Goal: Task Accomplishment & Management: Complete application form

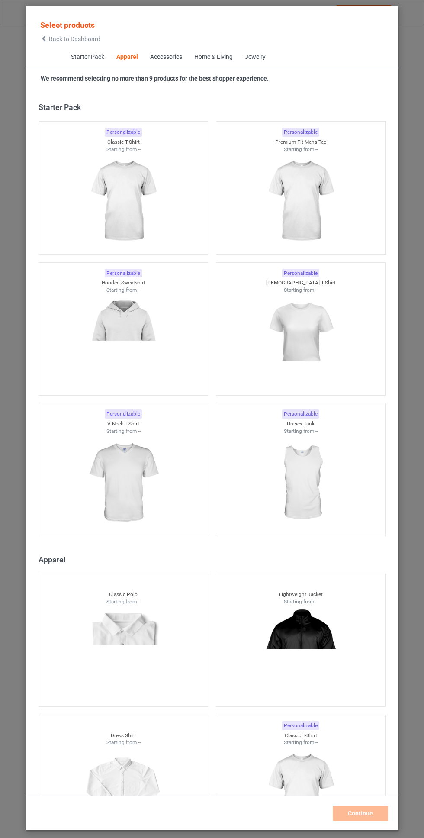
scroll to position [463, 0]
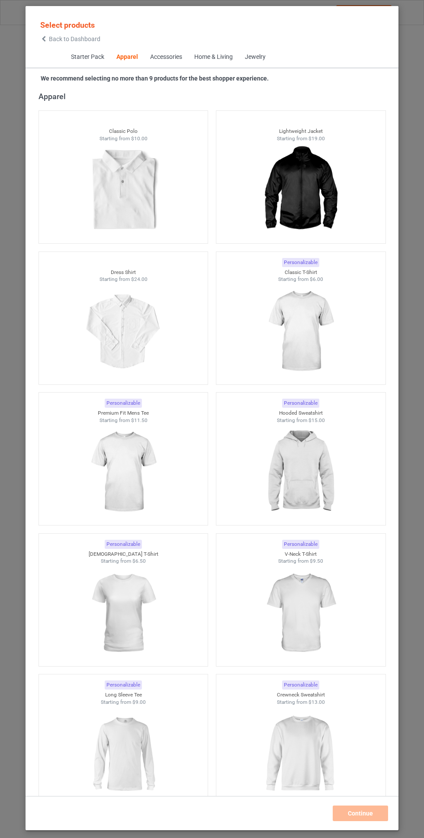
click at [310, 318] on img at bounding box center [300, 331] width 77 height 97
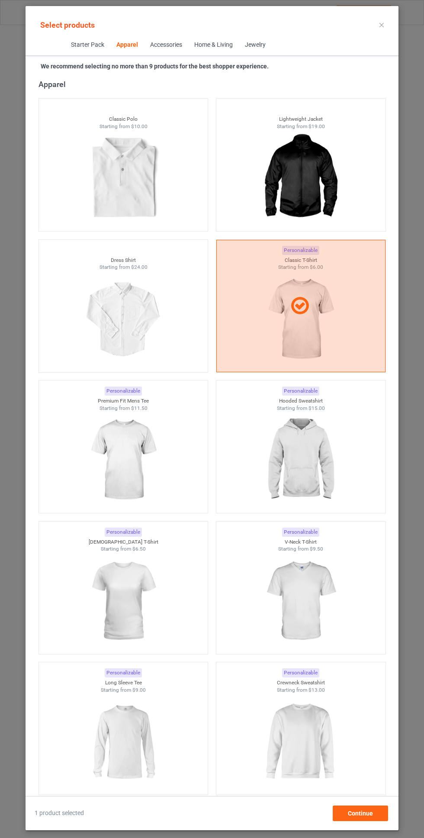
click at [311, 448] on img at bounding box center [300, 459] width 77 height 97
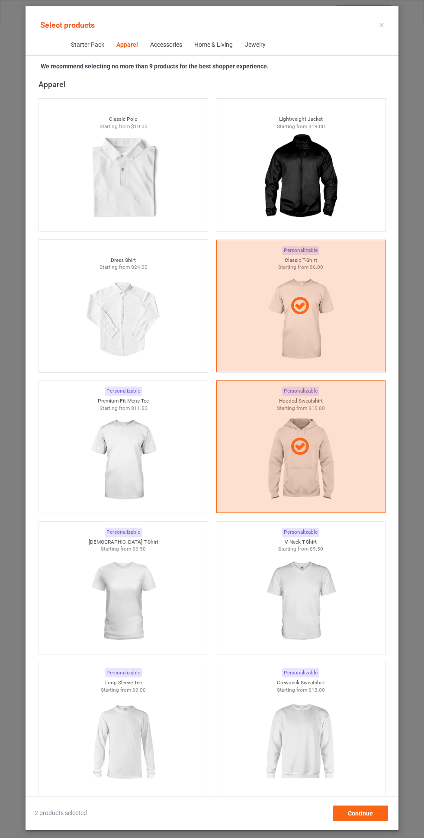
click at [147, 462] on img at bounding box center [122, 459] width 77 height 97
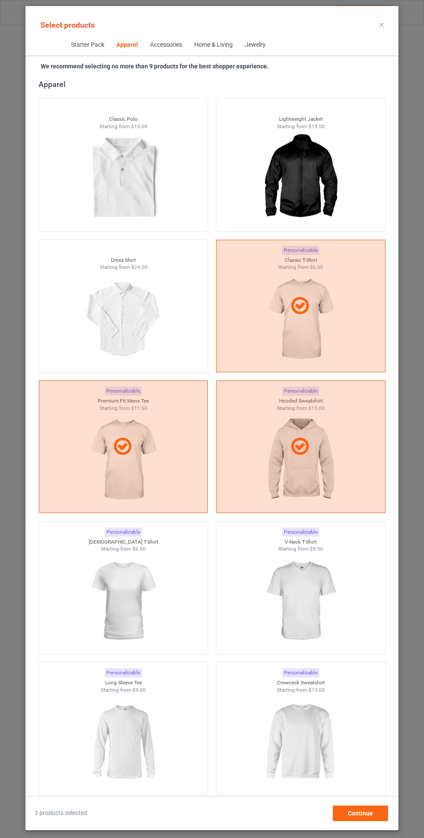
click at [305, 584] on img at bounding box center [300, 600] width 77 height 97
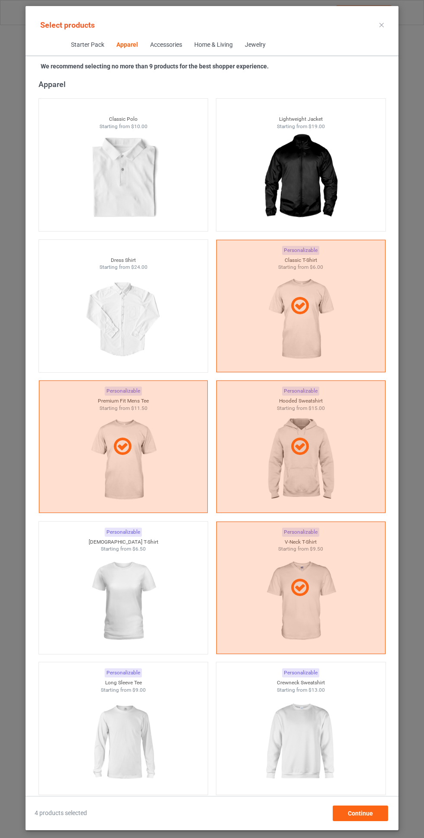
click at [119, 608] on img at bounding box center [122, 600] width 77 height 97
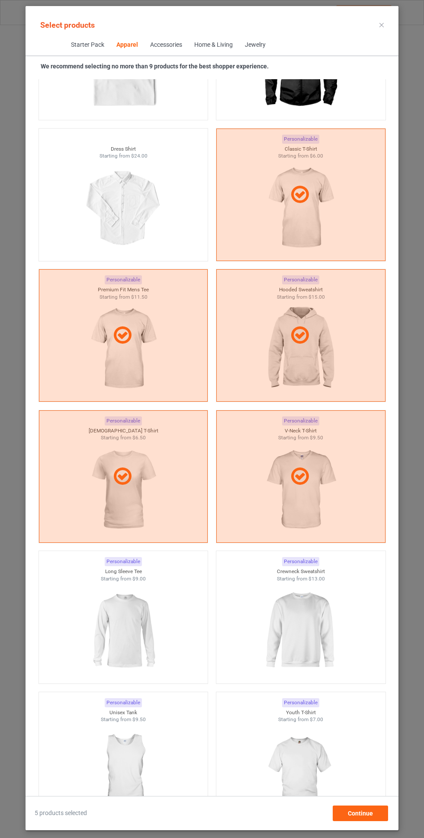
scroll to position [605, 0]
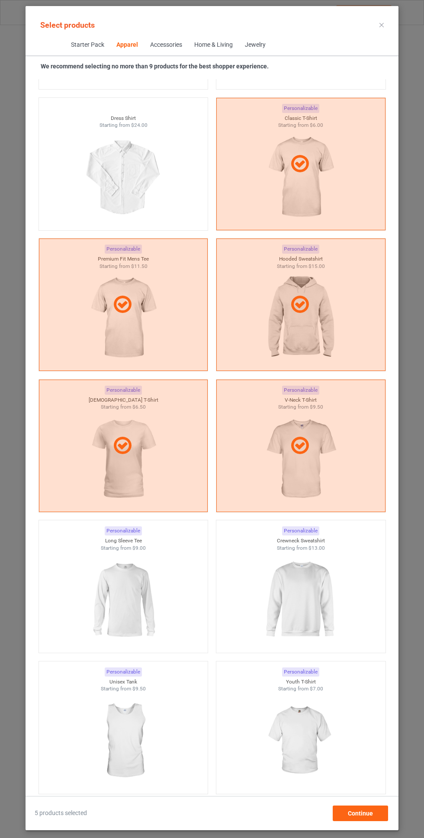
click at [304, 593] on img at bounding box center [300, 599] width 77 height 97
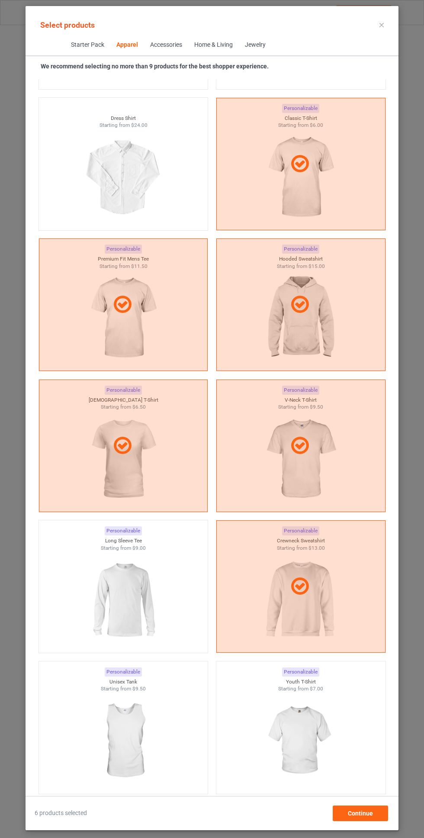
click at [128, 603] on img at bounding box center [122, 599] width 77 height 97
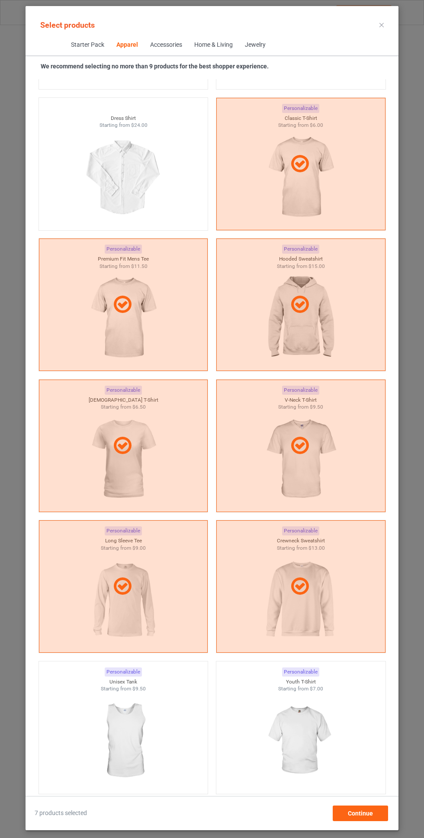
click at [304, 737] on img at bounding box center [300, 740] width 77 height 97
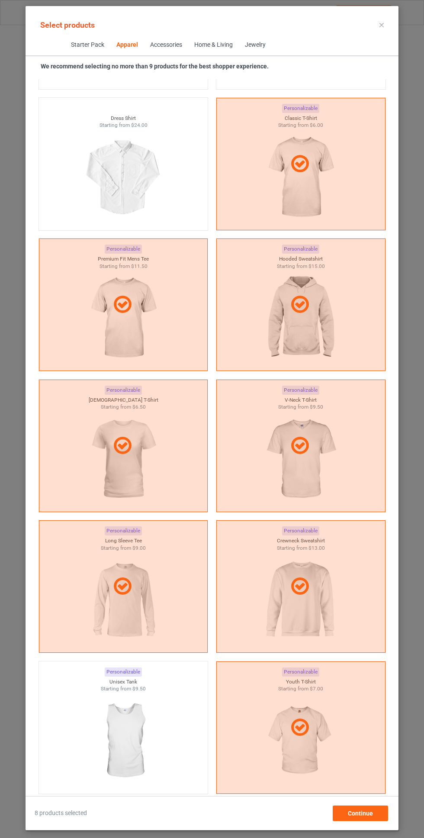
click at [132, 750] on img at bounding box center [122, 740] width 77 height 97
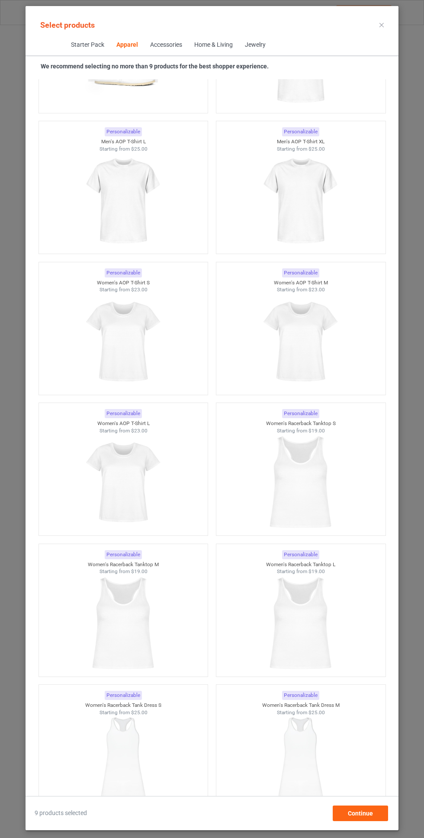
scroll to position [3053, 0]
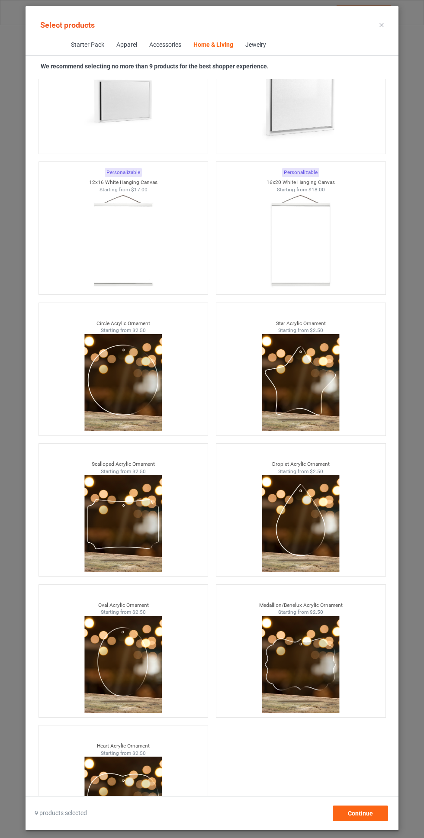
scroll to position [64, 0]
click at [373, 811] on div "Continue" at bounding box center [360, 813] width 55 height 16
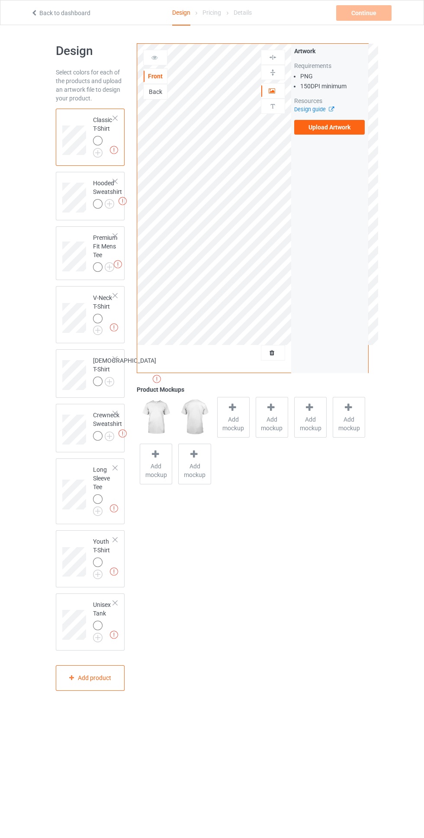
click at [232, 407] on icon at bounding box center [232, 407] width 11 height 9
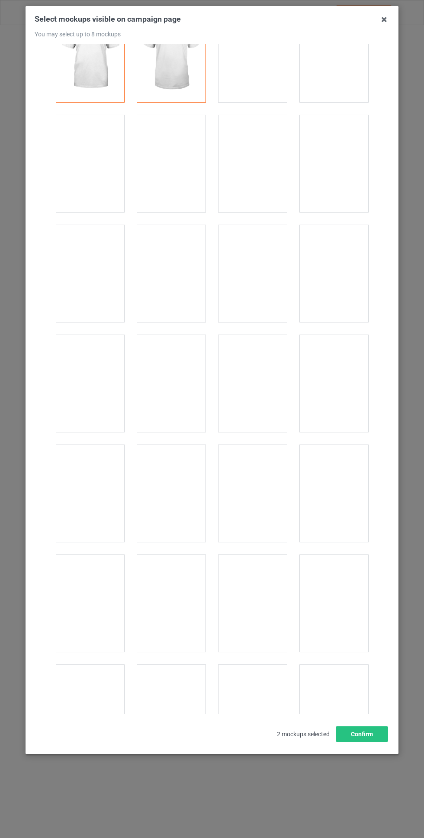
scroll to position [47, 0]
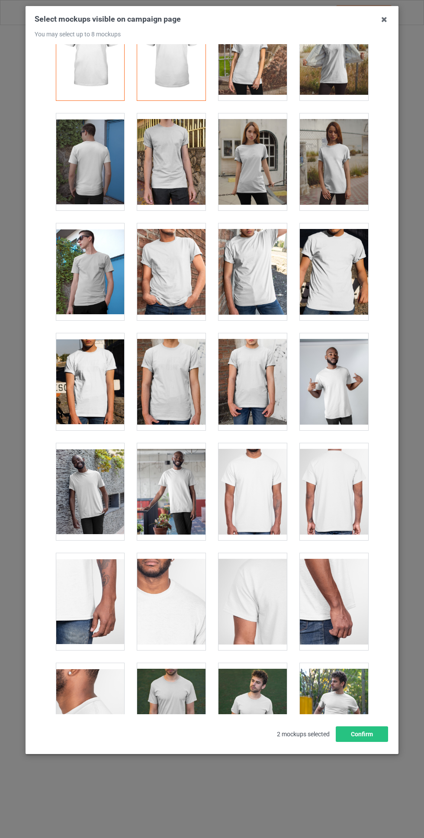
click at [173, 385] on div at bounding box center [171, 381] width 68 height 97
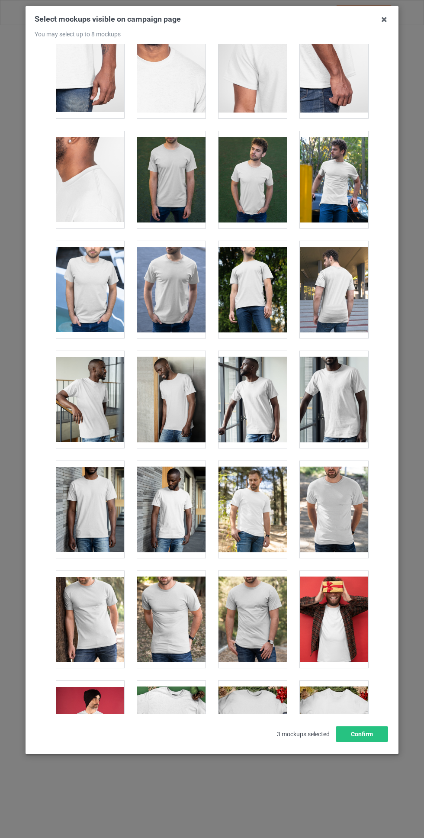
scroll to position [601, 0]
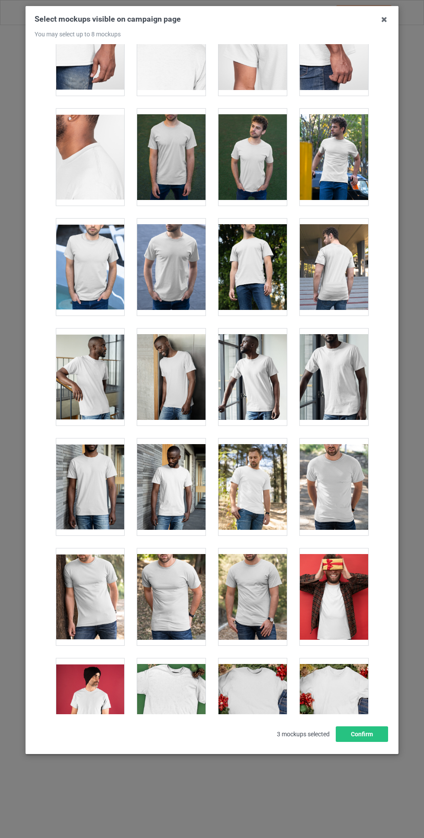
click at [337, 475] on div at bounding box center [334, 486] width 68 height 97
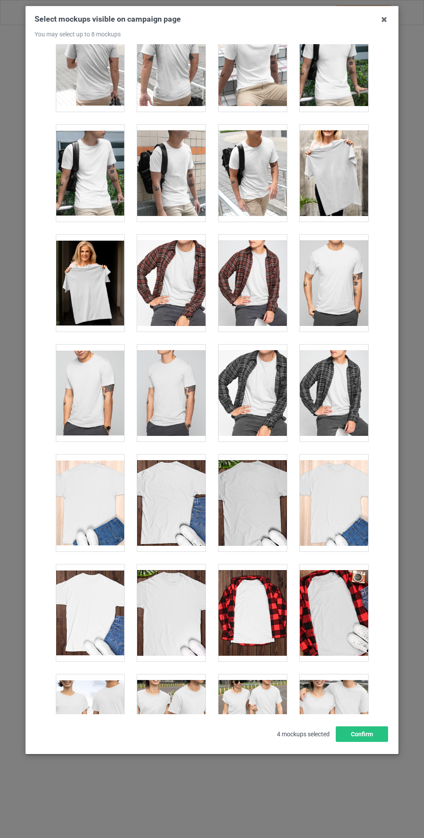
scroll to position [2238, 0]
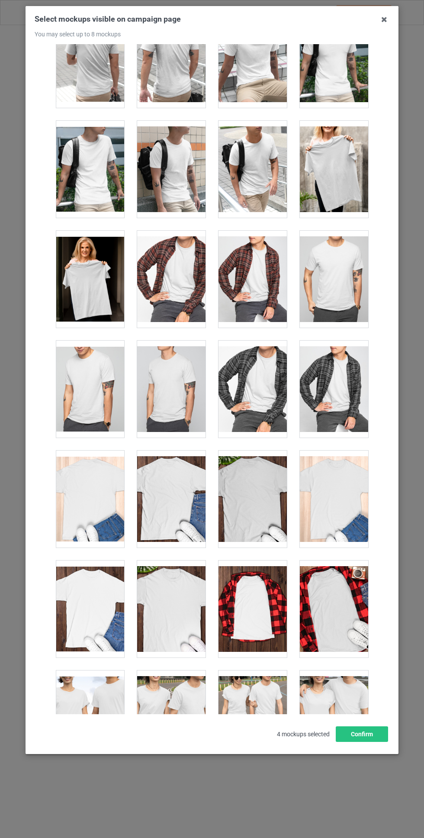
click at [343, 276] on div at bounding box center [334, 279] width 68 height 97
click at [377, 742] on button "Confirm" at bounding box center [362, 734] width 52 height 16
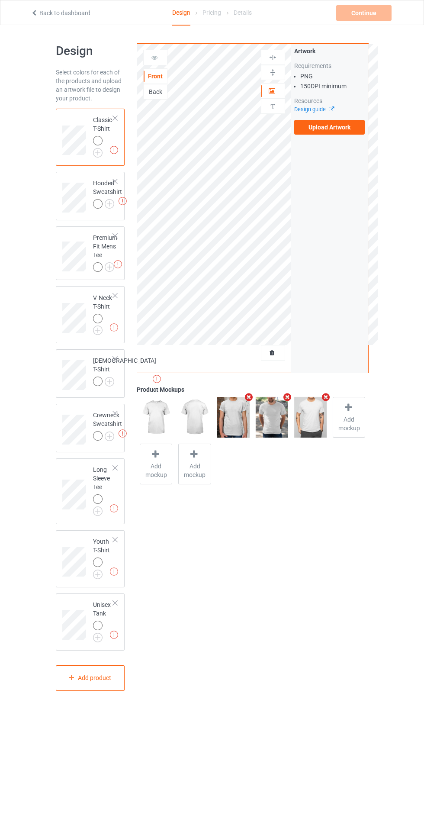
click at [0, 0] on img at bounding box center [0, 0] width 0 height 0
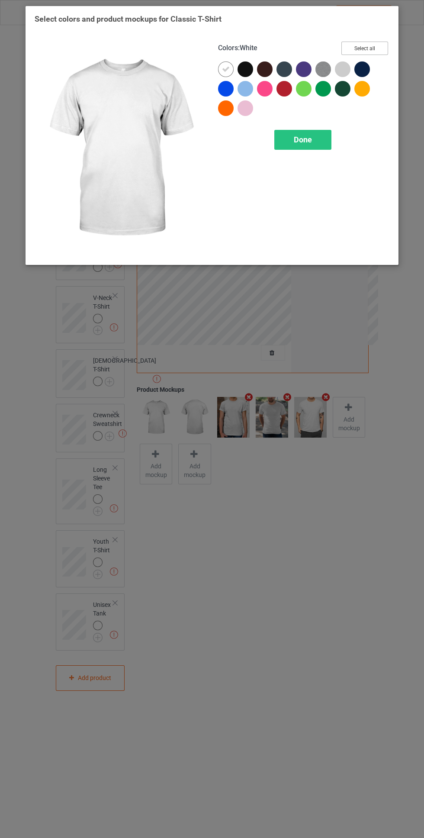
click at [379, 45] on button "Select all" at bounding box center [364, 48] width 47 height 13
click at [228, 63] on div at bounding box center [226, 69] width 16 height 16
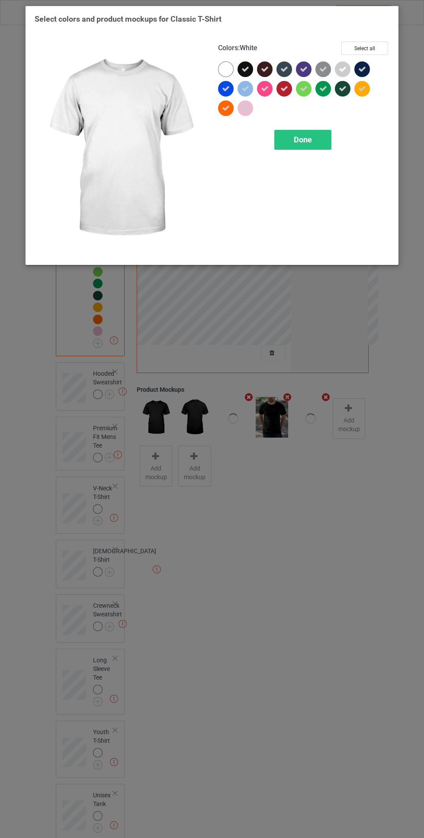
click at [320, 147] on div "Done" at bounding box center [302, 140] width 57 height 20
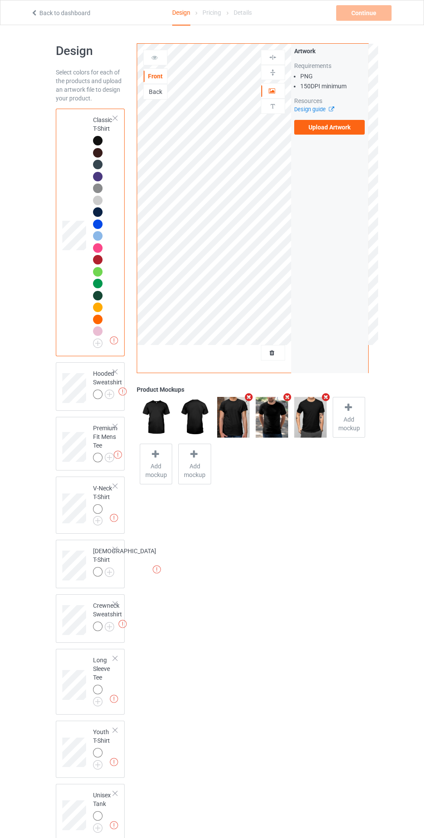
click at [0, 0] on img at bounding box center [0, 0] width 0 height 0
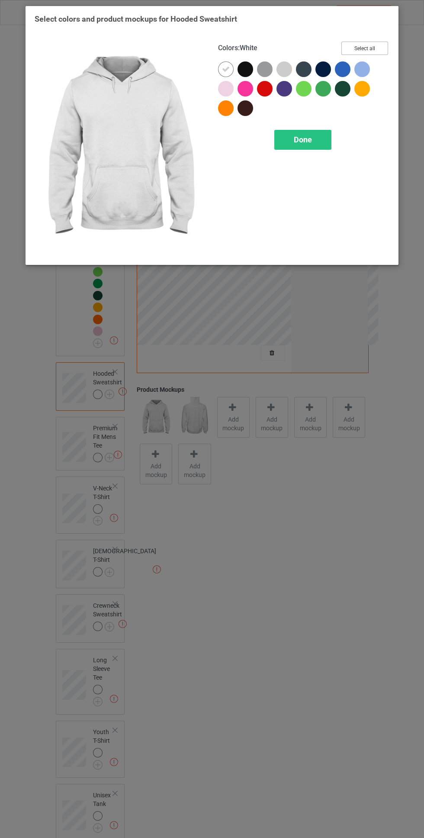
click at [383, 48] on button "Select all" at bounding box center [364, 48] width 47 height 13
click at [226, 69] on icon at bounding box center [226, 69] width 8 height 8
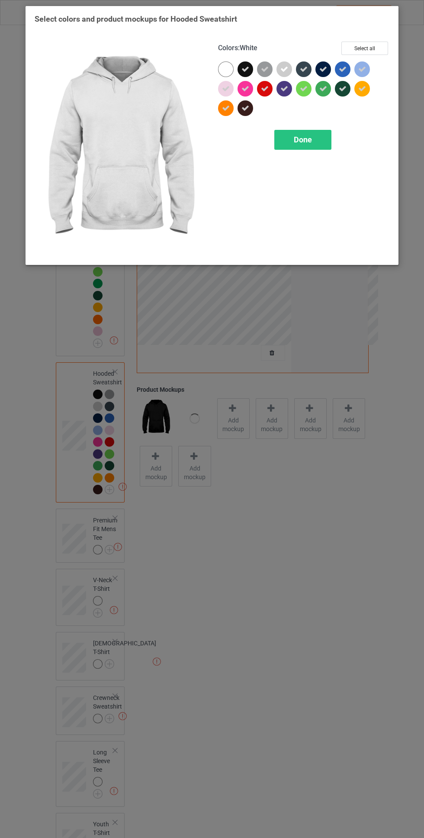
click at [327, 141] on div "Done" at bounding box center [302, 140] width 57 height 20
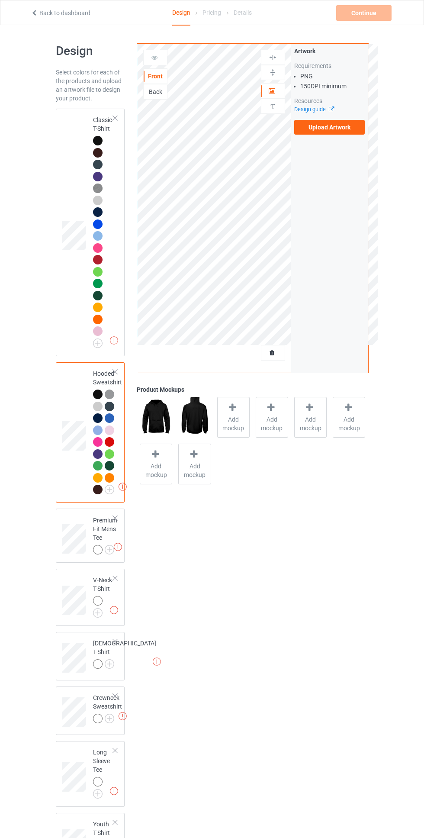
click at [0, 0] on img at bounding box center [0, 0] width 0 height 0
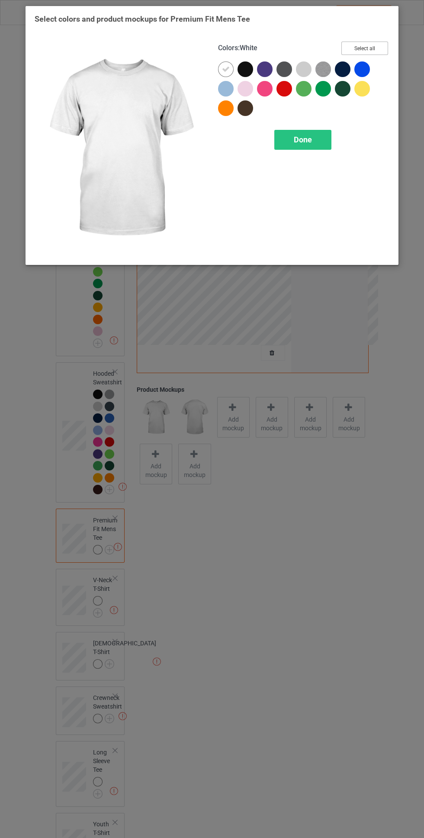
click at [381, 43] on button "Select all" at bounding box center [364, 48] width 47 height 13
click at [226, 69] on icon at bounding box center [226, 69] width 8 height 8
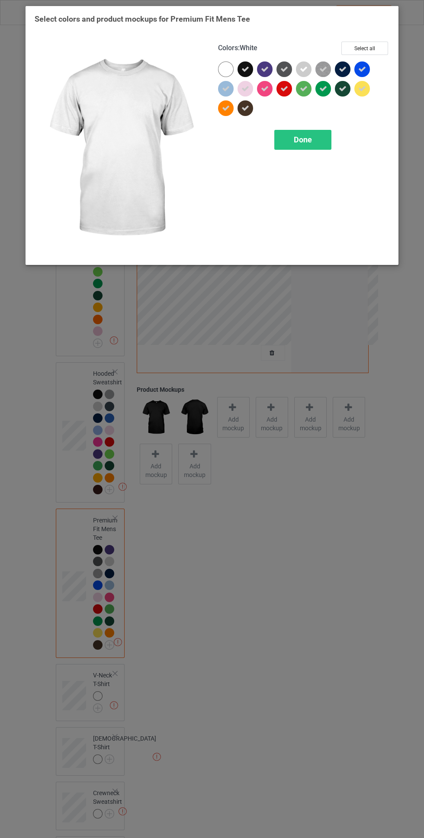
click at [313, 144] on div "Done" at bounding box center [302, 140] width 57 height 20
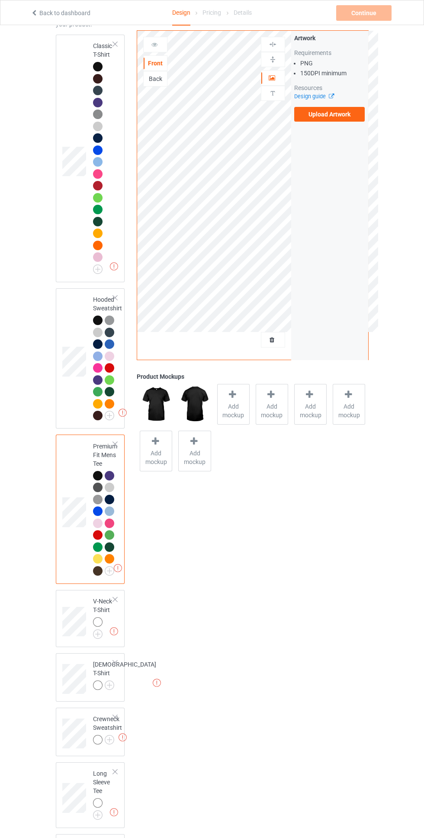
scroll to position [79, 0]
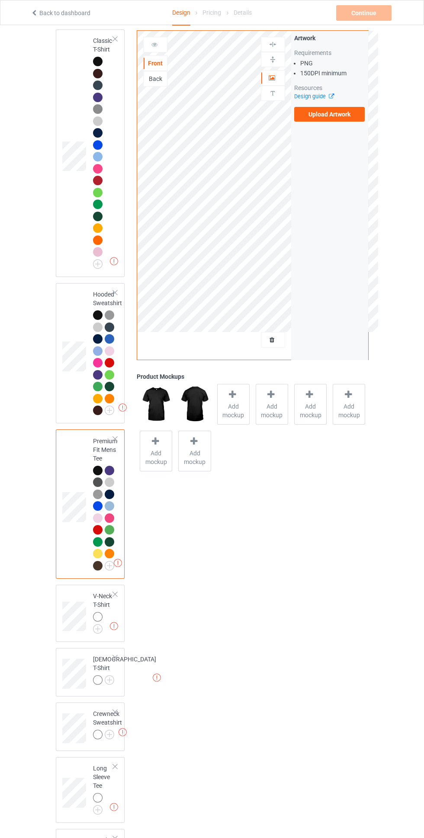
click at [0, 0] on img at bounding box center [0, 0] width 0 height 0
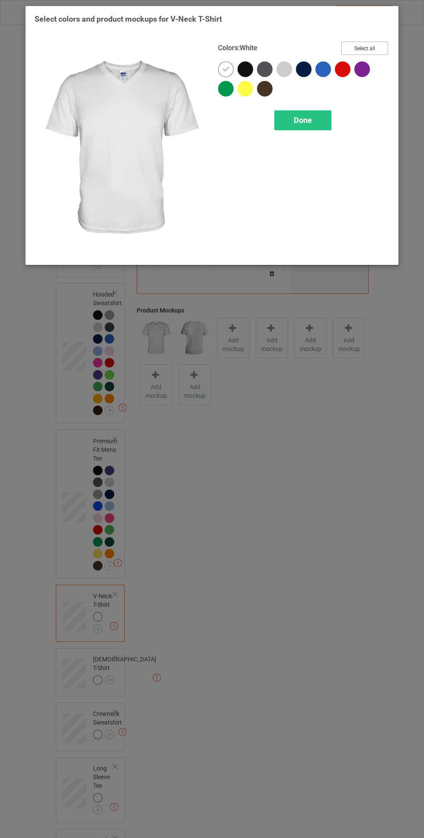
click at [377, 45] on button "Select all" at bounding box center [364, 48] width 47 height 13
click at [226, 65] on icon at bounding box center [226, 69] width 8 height 8
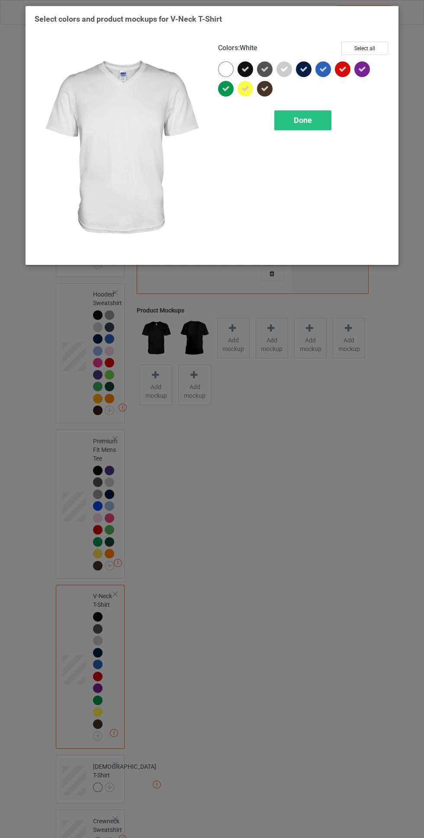
click at [315, 120] on div "Done" at bounding box center [302, 120] width 57 height 20
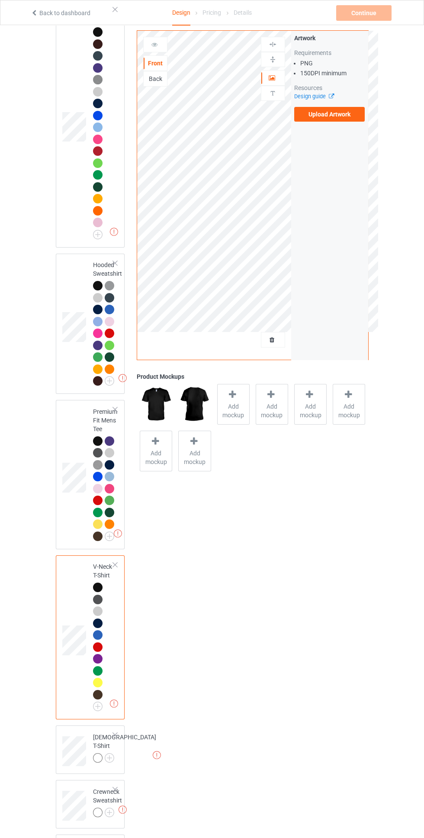
scroll to position [300, 0]
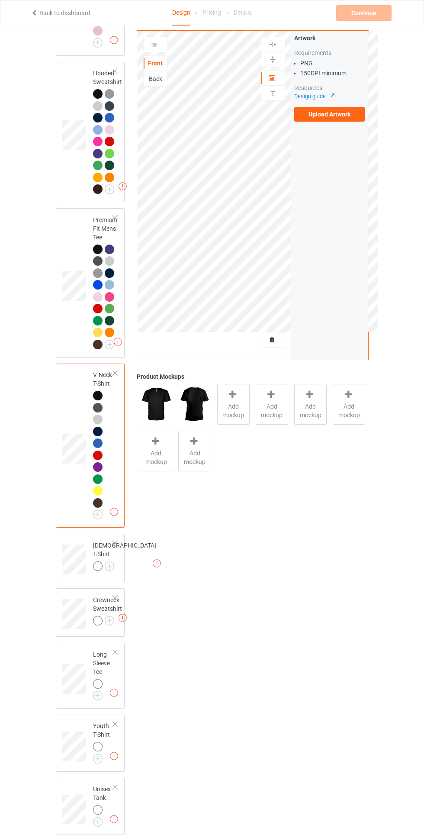
click at [0, 0] on img at bounding box center [0, 0] width 0 height 0
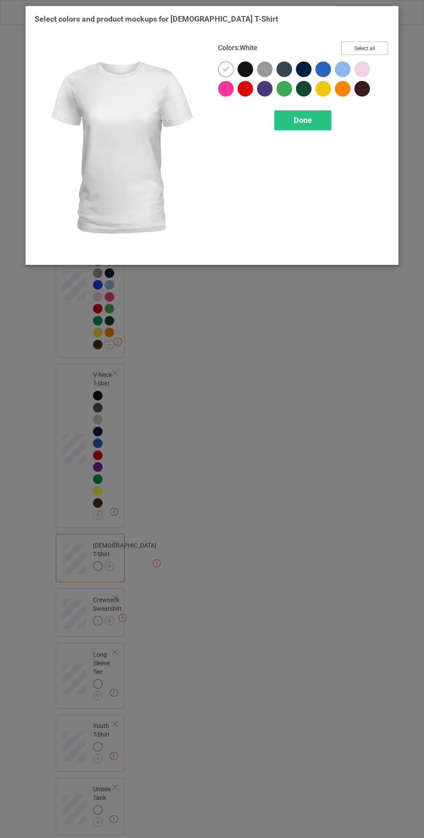
click at [386, 42] on button "Select all" at bounding box center [364, 48] width 47 height 13
click at [226, 69] on icon at bounding box center [226, 69] width 8 height 8
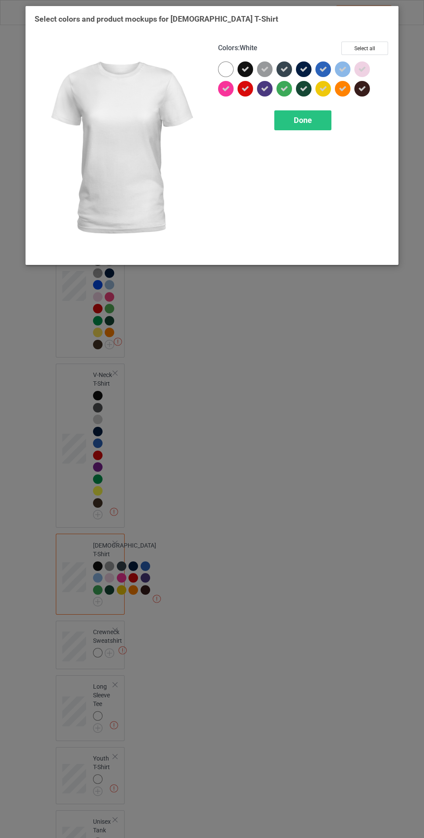
click at [324, 119] on div "Done" at bounding box center [302, 120] width 57 height 20
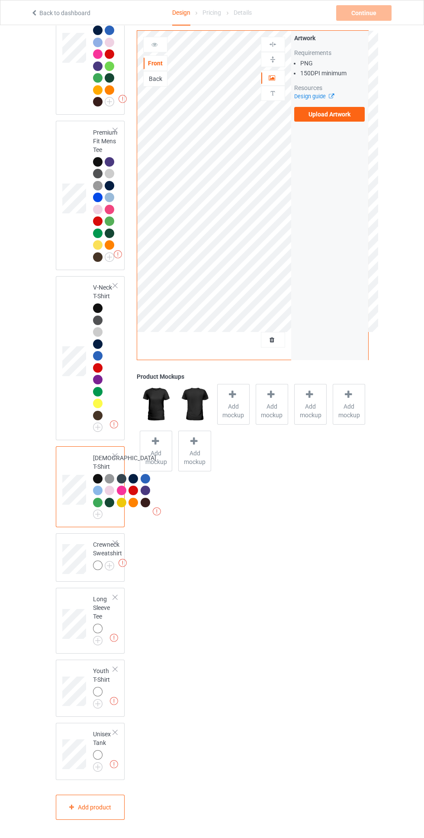
scroll to position [467, 0]
click at [0, 0] on img at bounding box center [0, 0] width 0 height 0
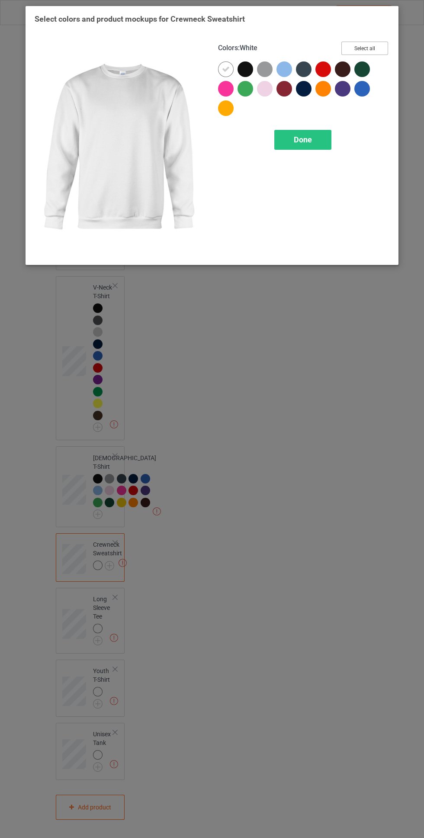
click at [378, 45] on button "Select all" at bounding box center [364, 48] width 47 height 13
click at [226, 69] on icon at bounding box center [226, 69] width 8 height 8
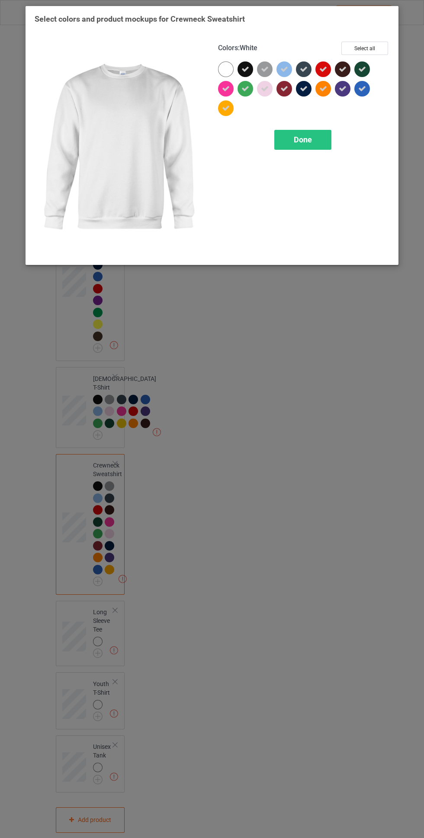
click at [320, 148] on div "Done" at bounding box center [302, 140] width 57 height 20
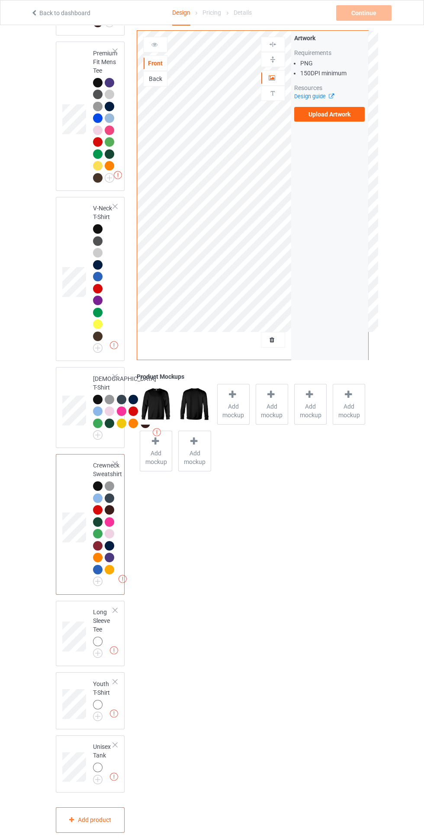
click at [0, 0] on img at bounding box center [0, 0] width 0 height 0
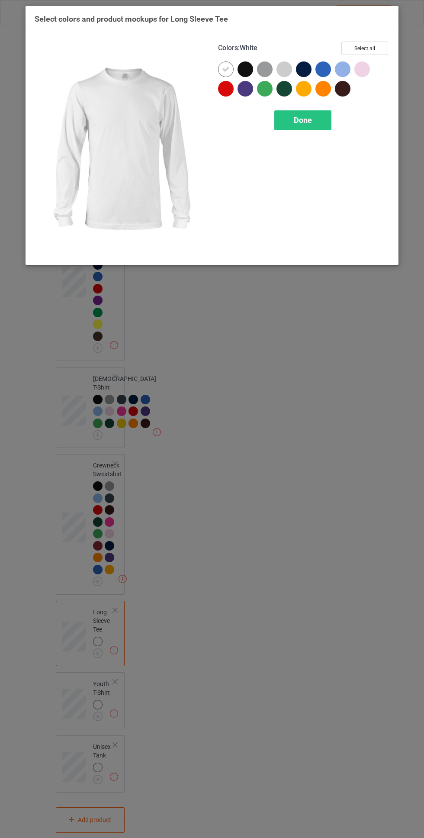
click at [385, 29] on div "Select colors and product mockups for Long Sleeve Tee Colors : White Select all…" at bounding box center [212, 138] width 355 height 248
click at [378, 49] on button "Select all" at bounding box center [364, 48] width 47 height 13
click at [244, 68] on icon at bounding box center [245, 69] width 8 height 8
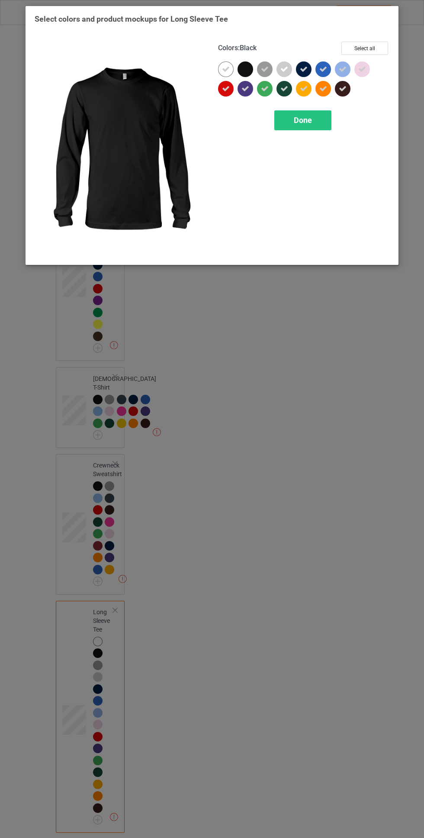
click at [263, 69] on icon at bounding box center [265, 69] width 8 height 8
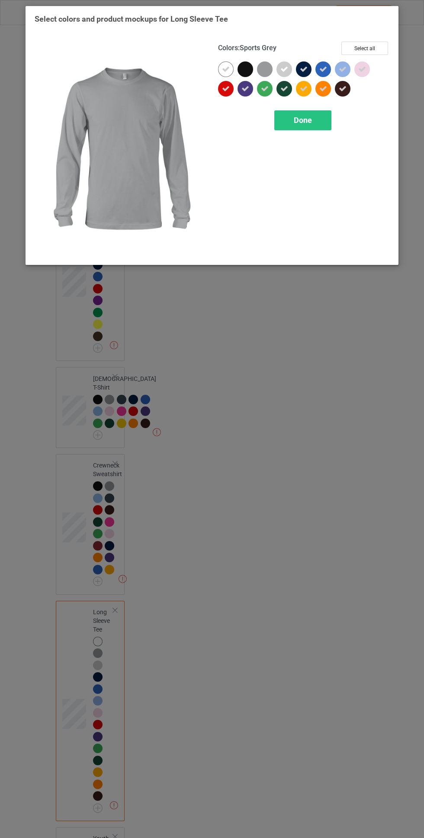
click at [248, 68] on div at bounding box center [246, 69] width 16 height 16
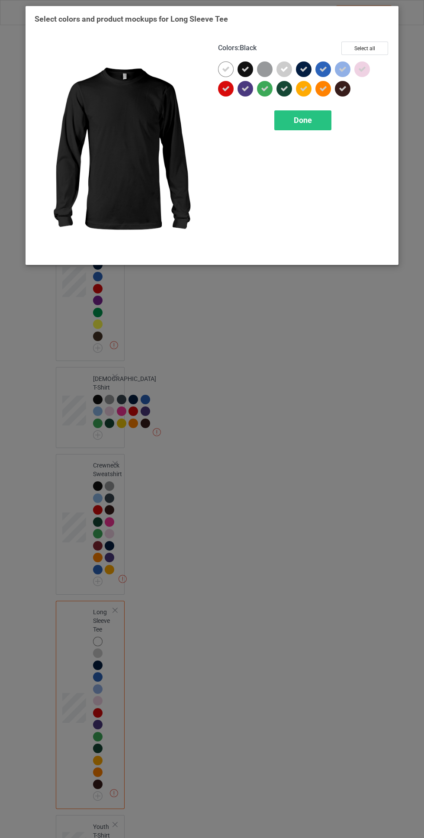
click at [272, 71] on div at bounding box center [266, 70] width 19 height 19
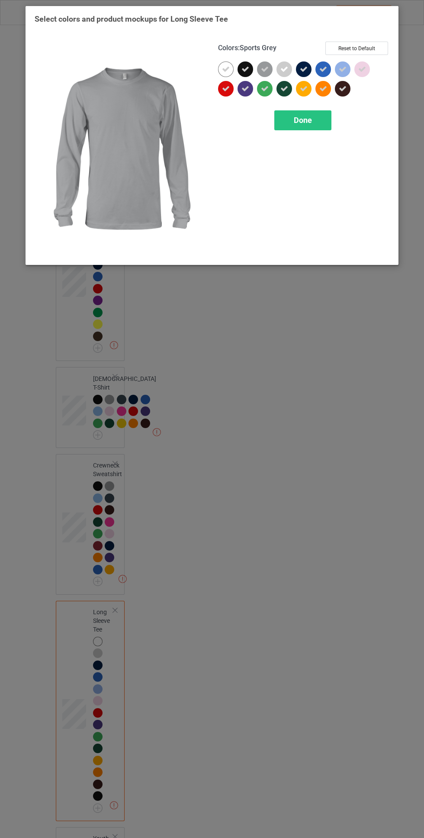
click at [226, 65] on icon at bounding box center [226, 69] width 8 height 8
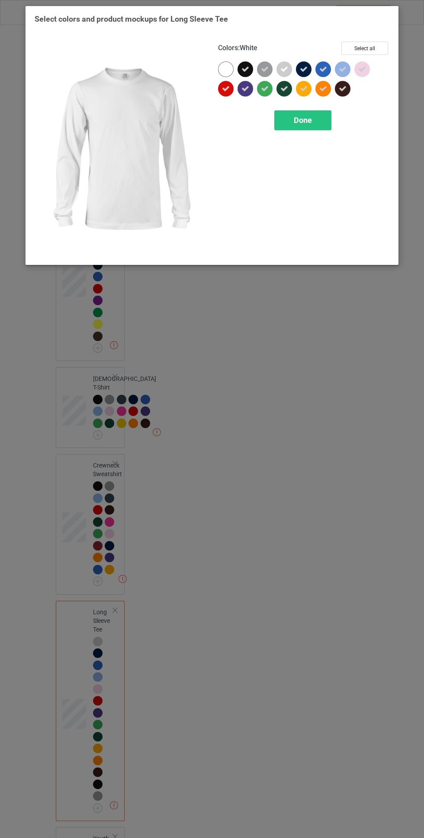
click at [328, 130] on div "Done" at bounding box center [302, 120] width 57 height 20
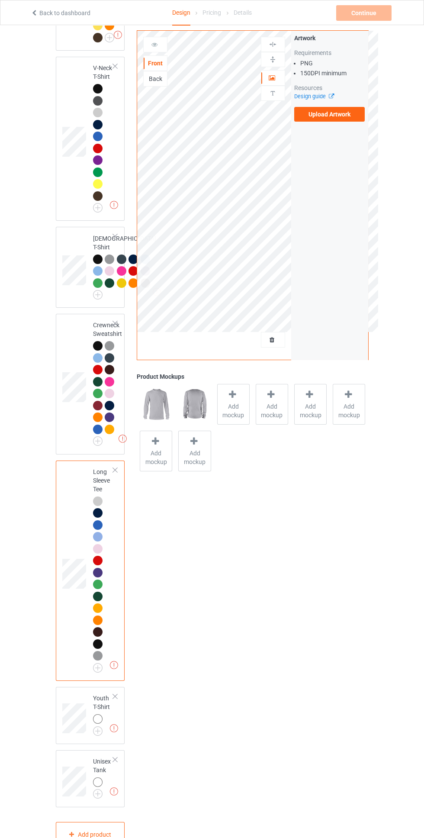
scroll to position [714, 0]
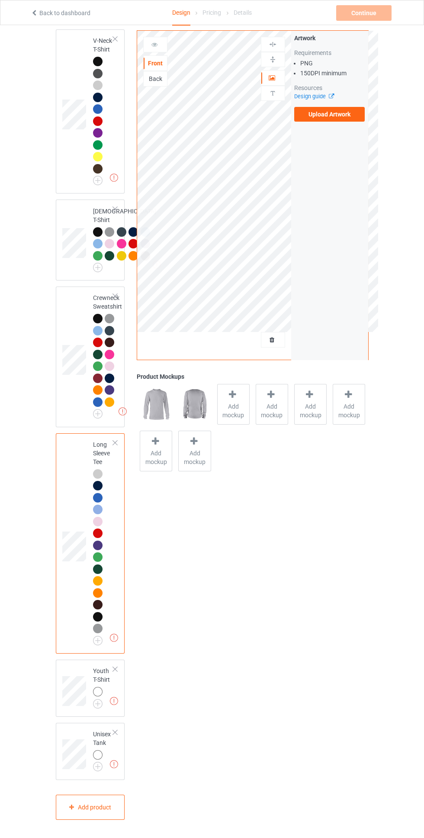
click at [0, 0] on img at bounding box center [0, 0] width 0 height 0
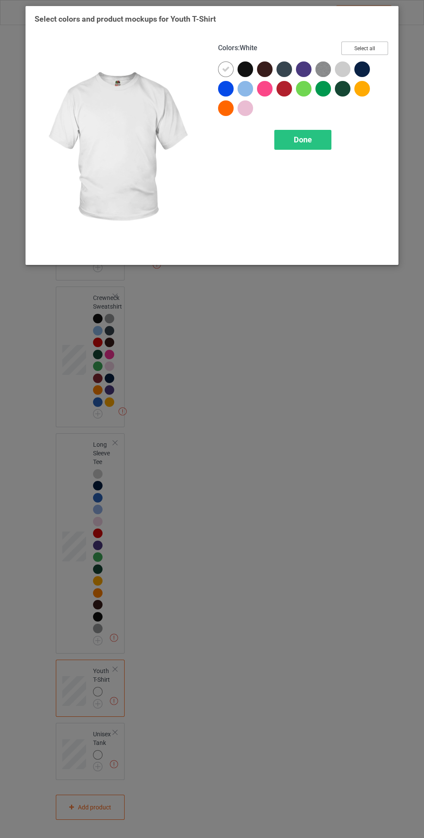
click at [370, 43] on button "Select all" at bounding box center [364, 48] width 47 height 13
click at [226, 68] on icon at bounding box center [226, 69] width 8 height 8
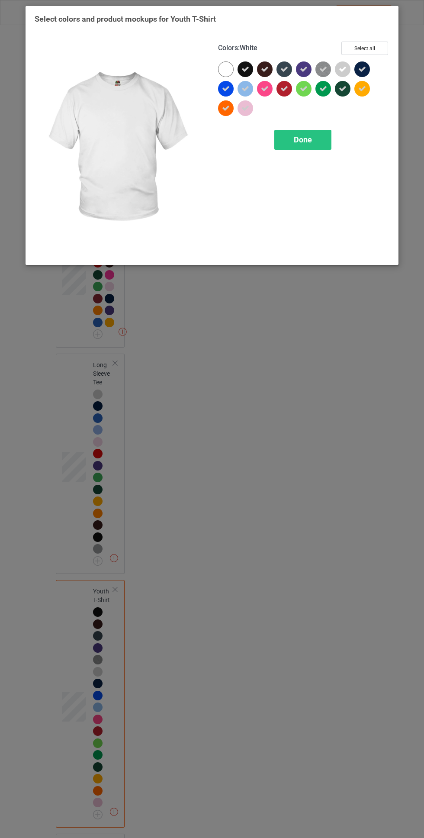
click at [304, 139] on span "Done" at bounding box center [303, 139] width 18 height 9
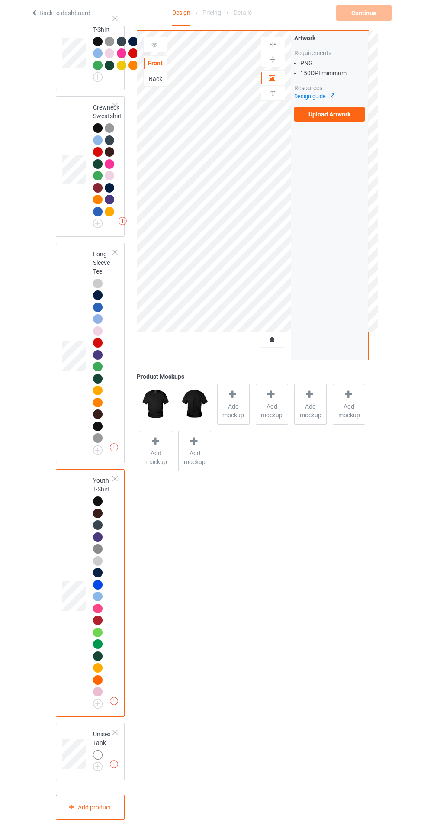
scroll to position [904, 0]
click at [0, 0] on img at bounding box center [0, 0] width 0 height 0
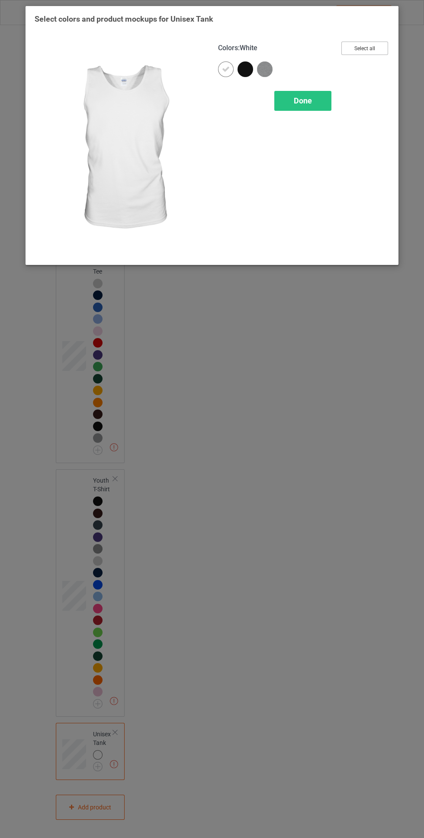
click at [373, 43] on button "Select all" at bounding box center [364, 48] width 47 height 13
click at [226, 69] on icon at bounding box center [226, 69] width 8 height 8
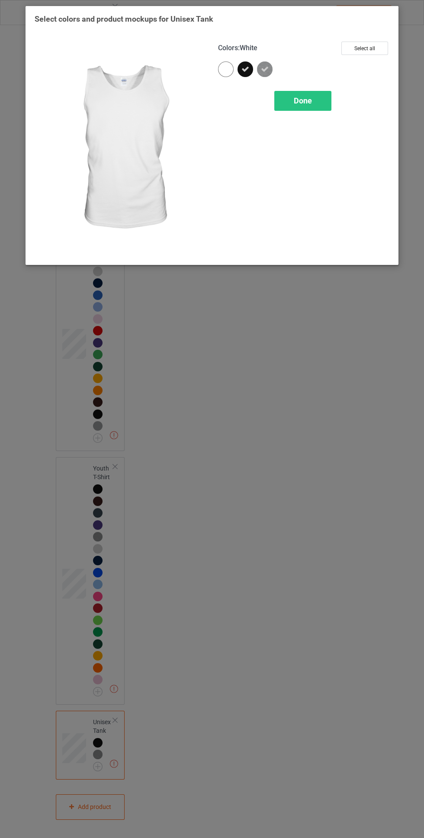
click at [308, 96] on span "Done" at bounding box center [303, 100] width 18 height 9
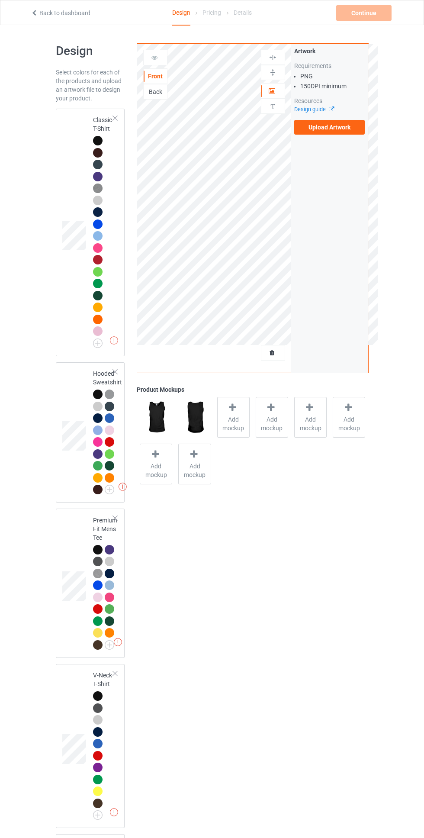
click at [105, 398] on div at bounding box center [111, 395] width 12 height 12
click at [99, 397] on div at bounding box center [98, 394] width 10 height 10
click at [334, 127] on label "Upload Artwork" at bounding box center [329, 127] width 71 height 15
click at [0, 0] on input "Upload Artwork" at bounding box center [0, 0] width 0 height 0
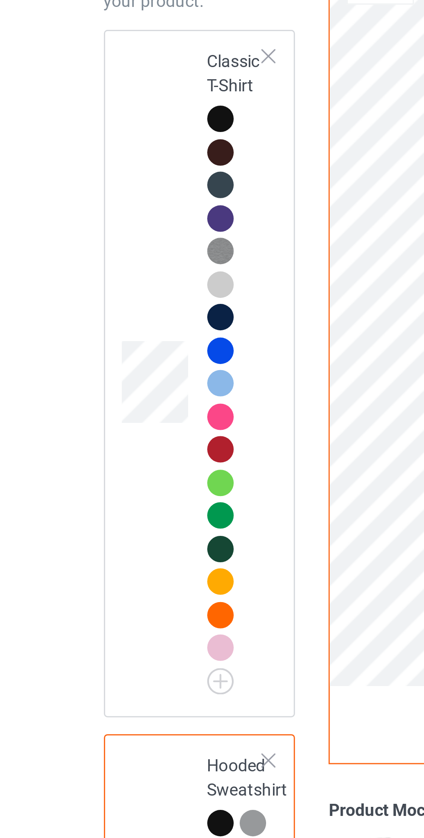
click at [99, 141] on div at bounding box center [98, 141] width 10 height 10
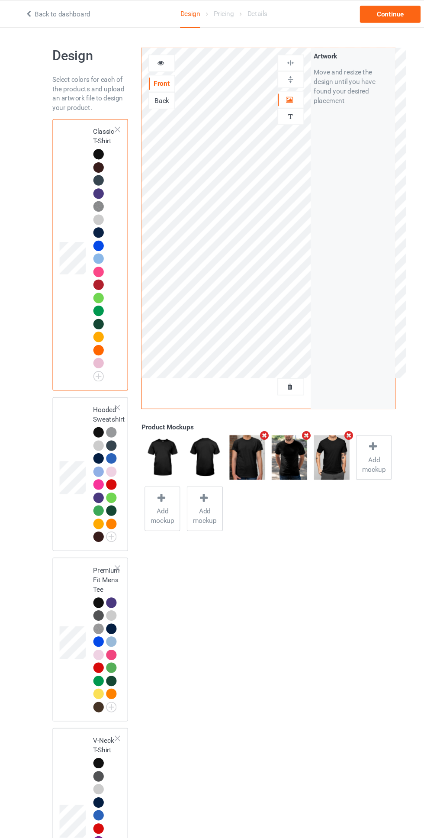
click at [154, 56] on icon at bounding box center [154, 56] width 7 height 6
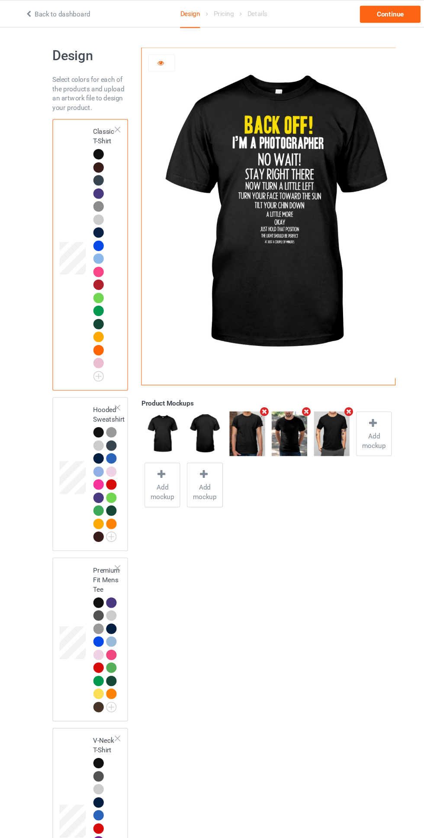
click at [154, 56] on icon at bounding box center [154, 56] width 7 height 6
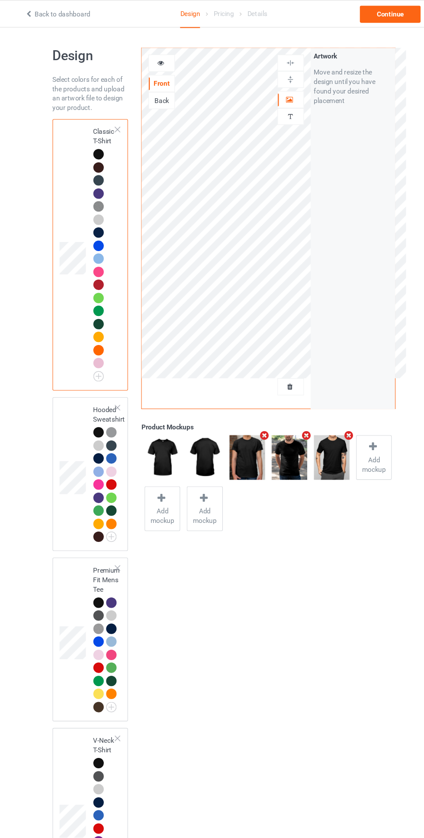
click at [274, 89] on icon at bounding box center [272, 90] width 7 height 6
click at [274, 58] on img at bounding box center [273, 57] width 8 height 8
click at [276, 72] on img at bounding box center [273, 72] width 8 height 8
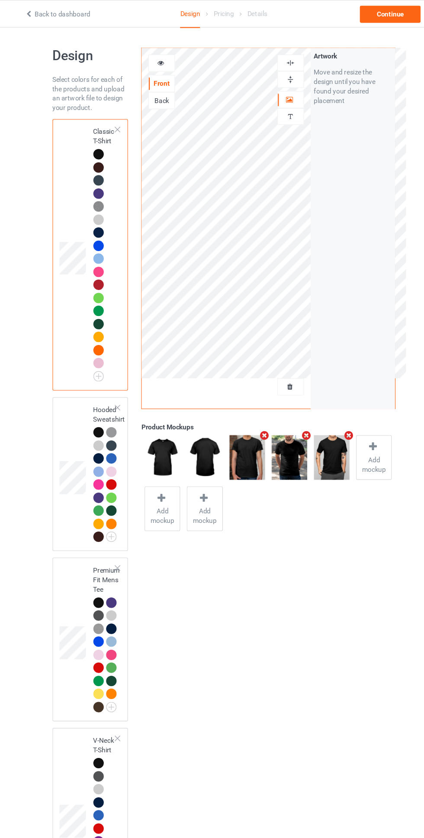
click at [276, 72] on img at bounding box center [273, 72] width 8 height 8
click at [279, 71] on div at bounding box center [272, 72] width 23 height 8
click at [282, 55] on div at bounding box center [272, 57] width 23 height 8
click at [373, 13] on div "Continue" at bounding box center [363, 13] width 55 height 16
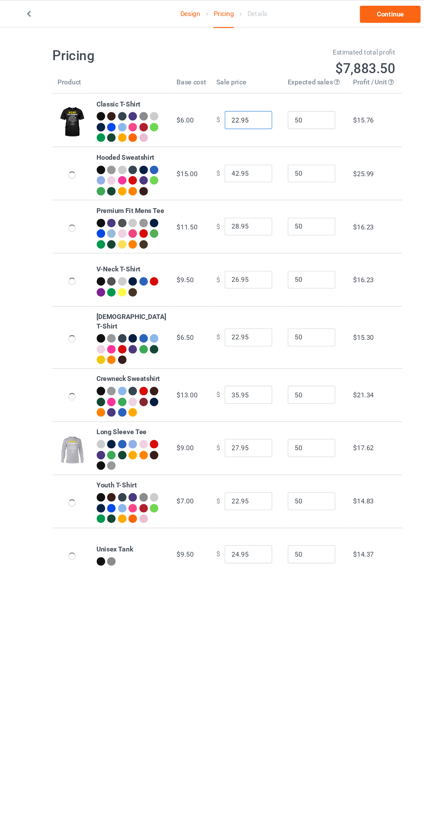
click at [233, 114] on input "22.95" at bounding box center [234, 109] width 43 height 16
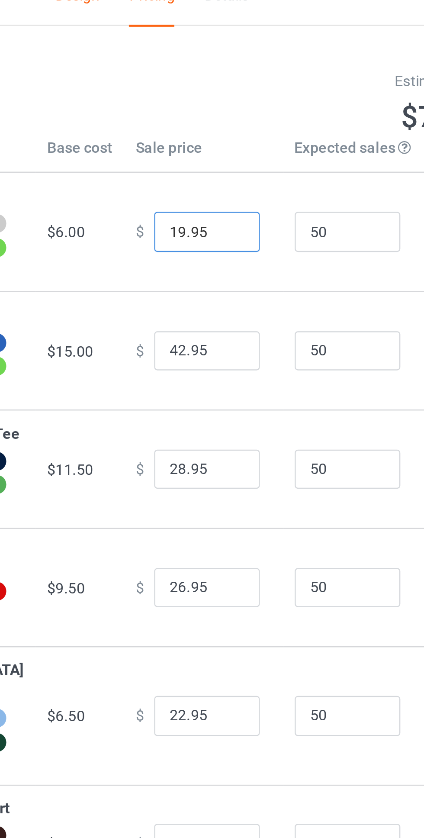
click at [228, 115] on input "19.95" at bounding box center [234, 109] width 43 height 16
type input "19.99"
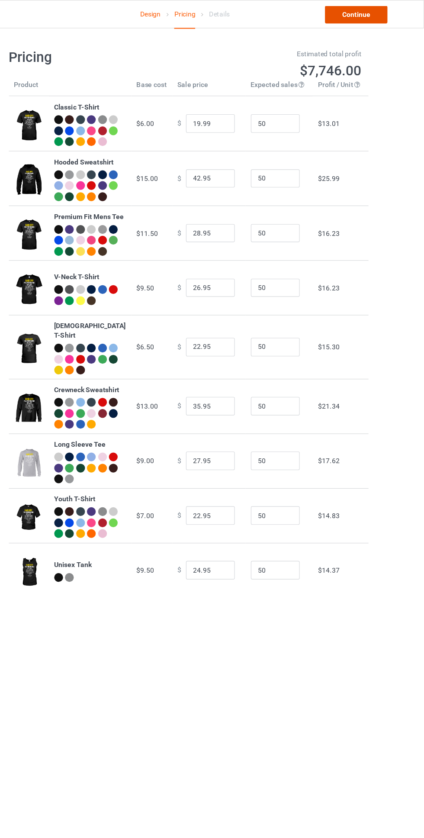
click at [366, 13] on link "Continue" at bounding box center [363, 13] width 55 height 16
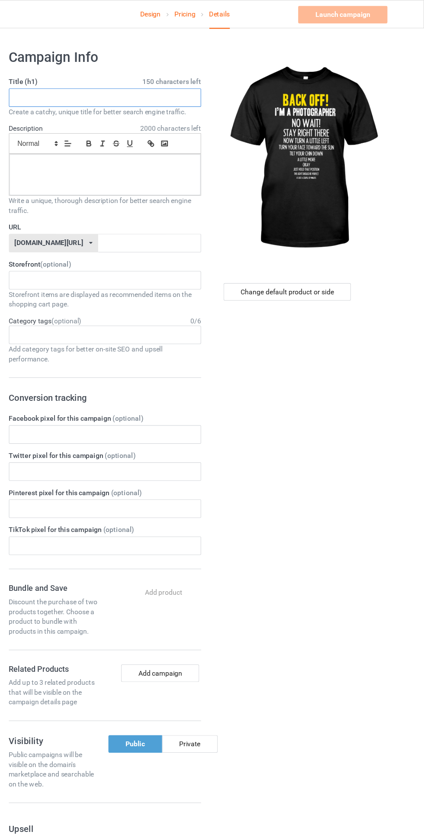
click at [197, 88] on input "text" at bounding box center [141, 86] width 170 height 16
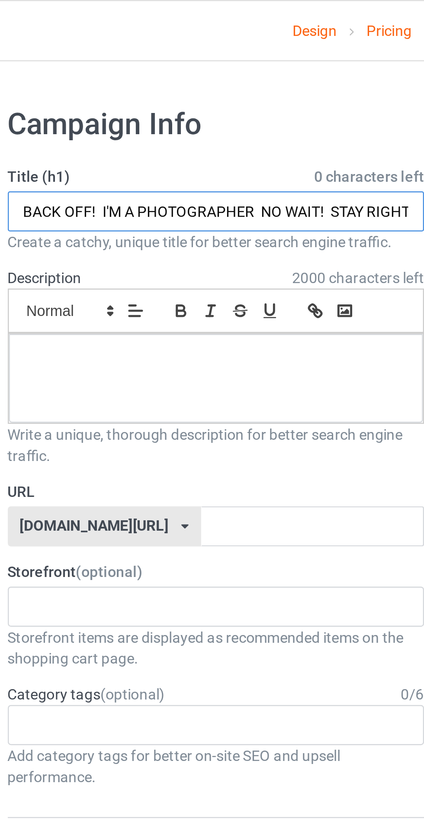
scroll to position [0, 319]
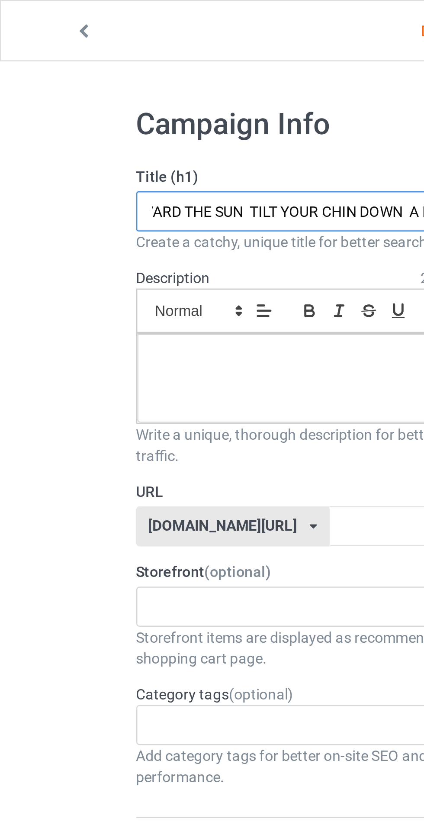
type input "BACK OFF! I'M A PHOTOGRAPHER NO WAIT! STAY RIGHT THERE NOW TURN A LITTLE LEFT T…"
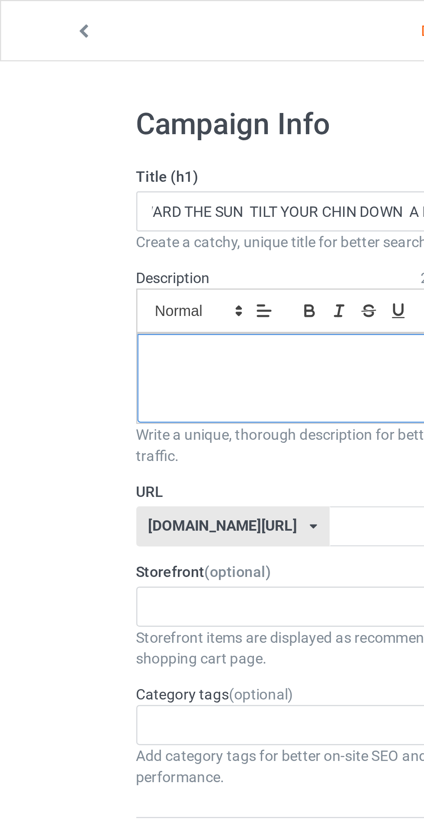
click at [114, 157] on div at bounding box center [141, 155] width 170 height 36
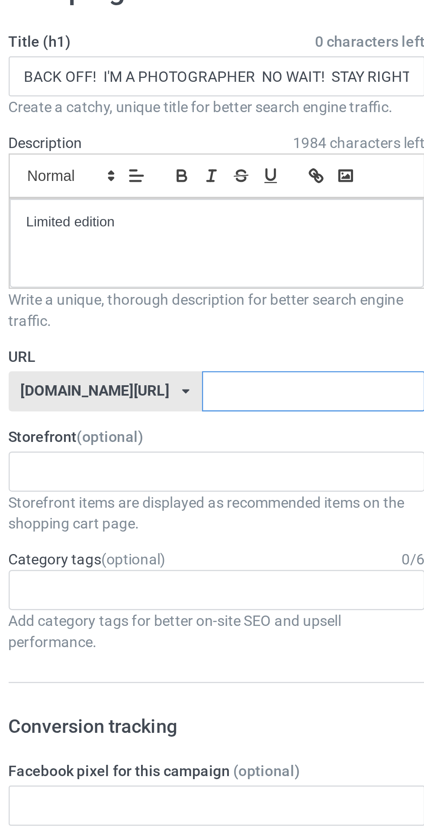
click at [166, 212] on input "text" at bounding box center [180, 215] width 91 height 16
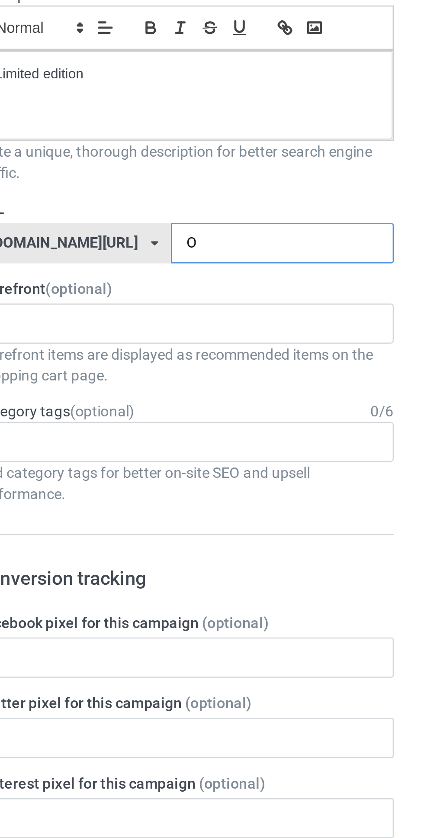
type input "Ok"
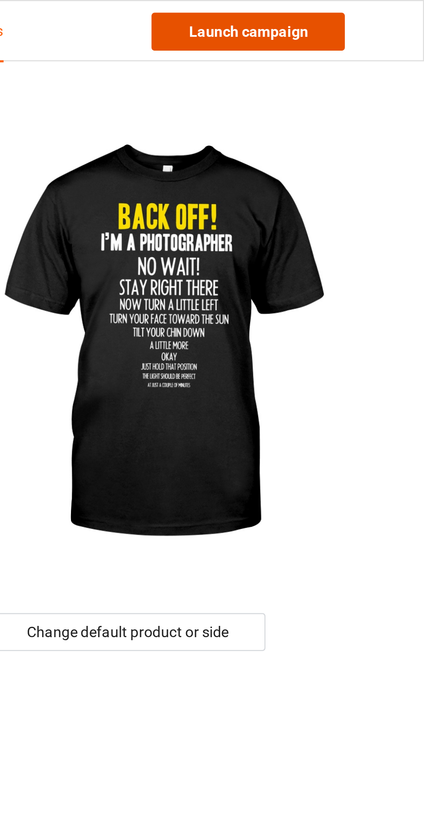
click at [371, 7] on link "Launch campaign" at bounding box center [351, 13] width 79 height 16
